Goal: Task Accomplishment & Management: Manage account settings

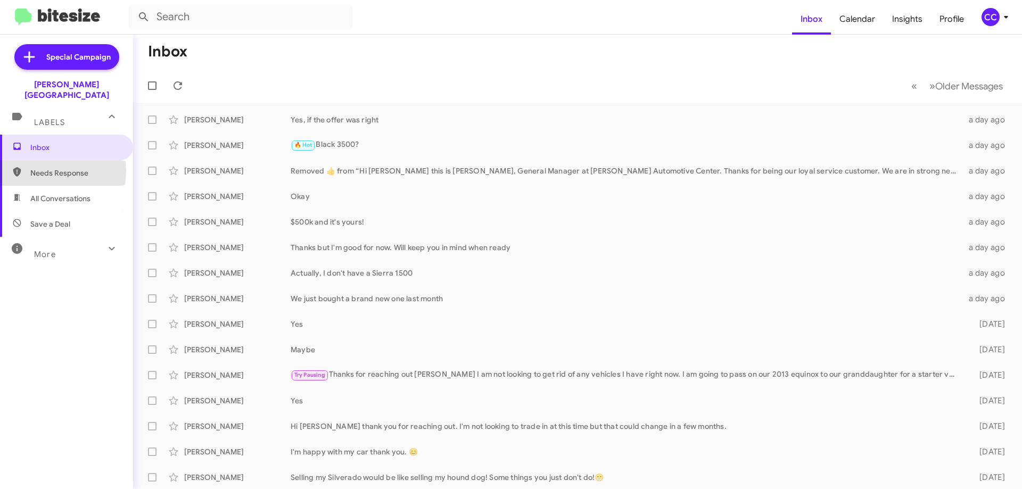
click at [41, 168] on span "Needs Response" at bounding box center [75, 173] width 91 height 11
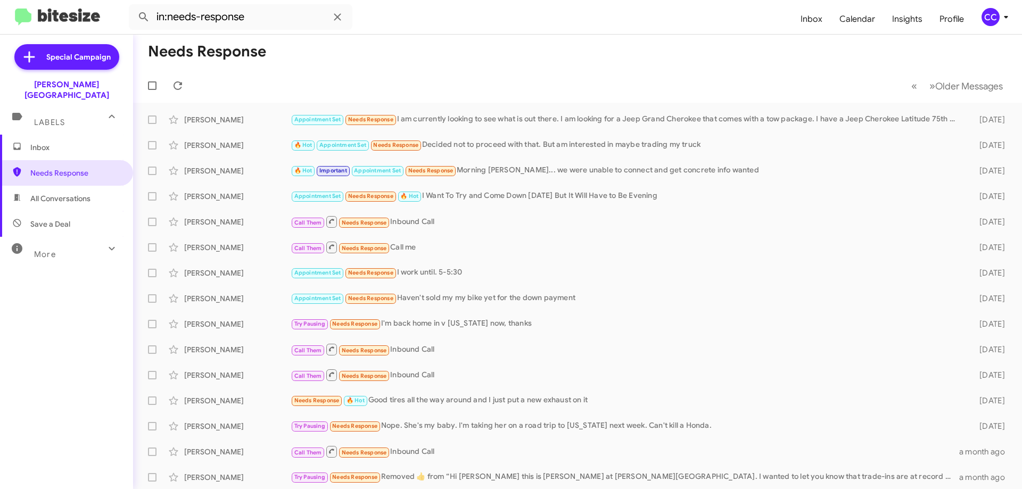
click at [76, 193] on span "All Conversations" at bounding box center [60, 198] width 60 height 11
type input "in:all-conversations"
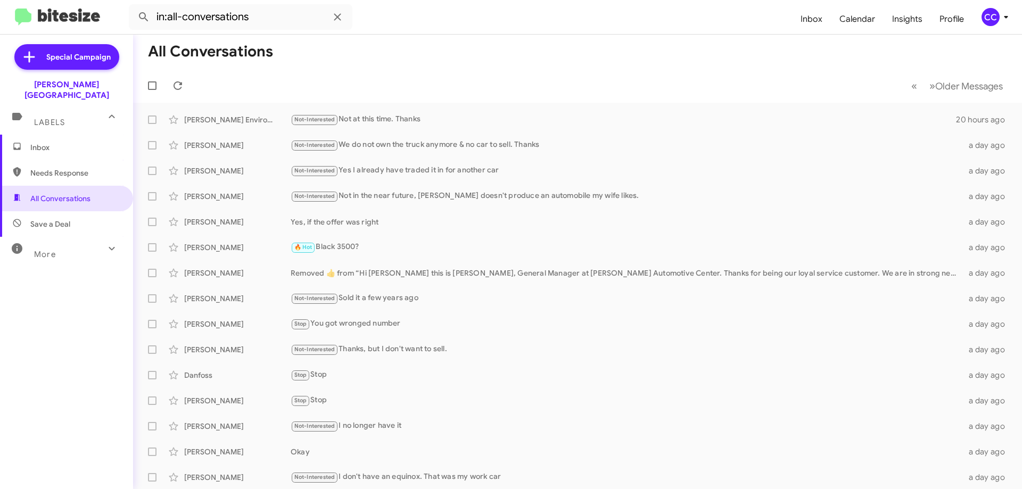
click at [30, 136] on span "Inbox" at bounding box center [66, 148] width 133 height 26
